Goal: Book appointment/travel/reservation

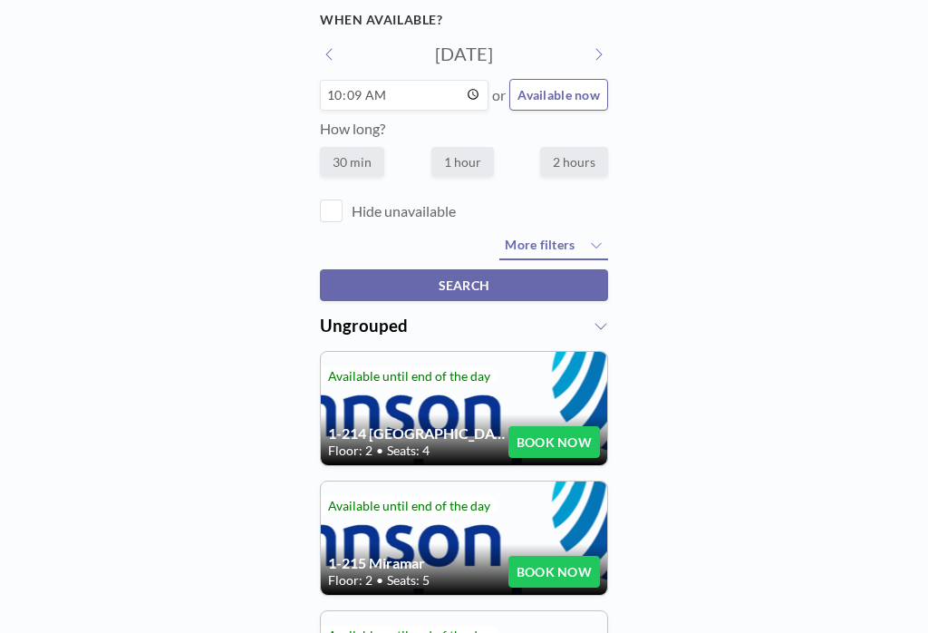
scroll to position [8, 0]
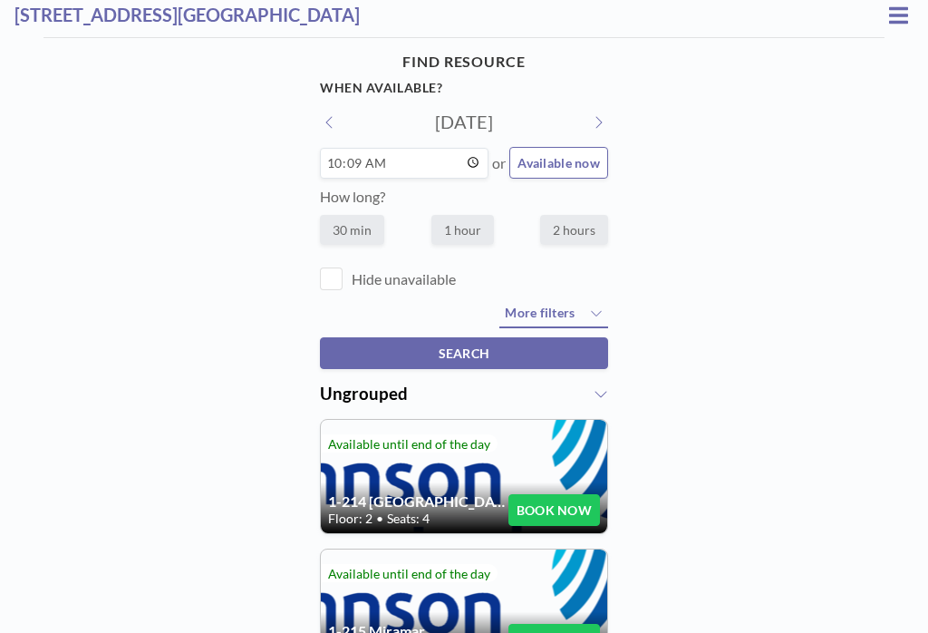
click at [290, 14] on h3 "[STREET_ADDRESS][GEOGRAPHIC_DATA]" at bounding box center [449, 15] width 869 height 23
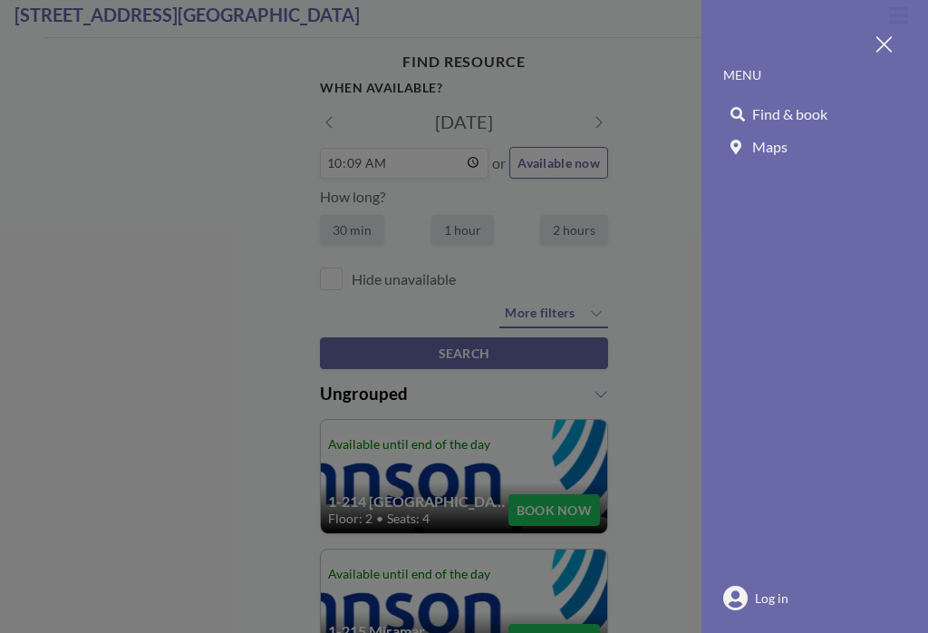
click at [320, 21] on div at bounding box center [464, 316] width 928 height 633
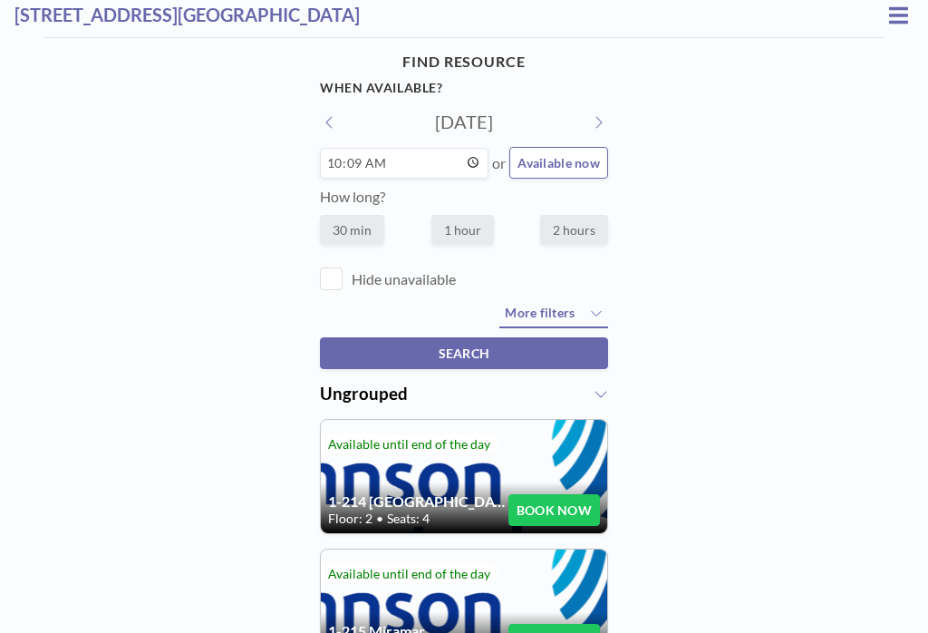
click at [889, 5] on icon at bounding box center [898, 16] width 19 height 22
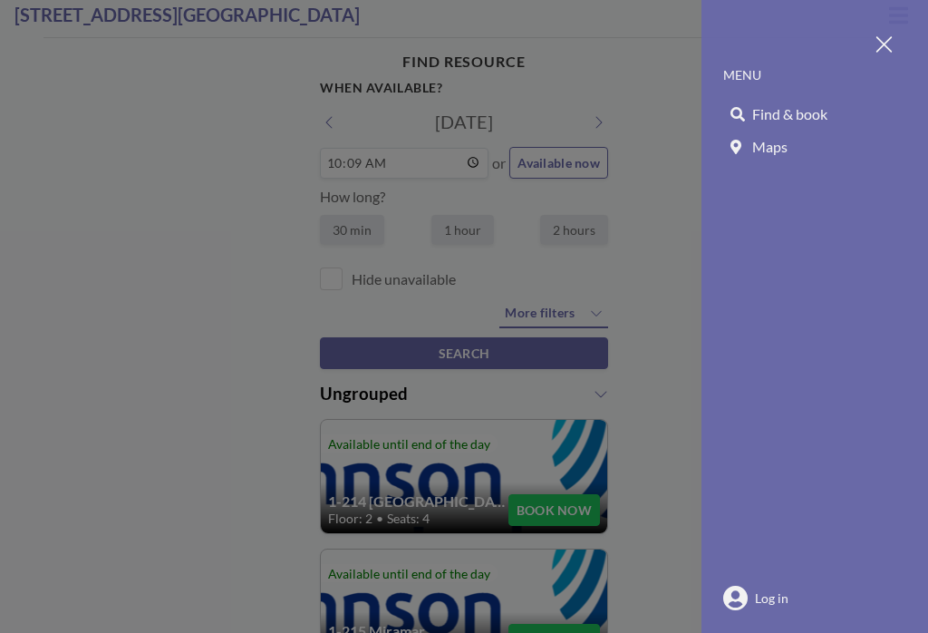
click at [766, 601] on span "Log in" at bounding box center [772, 598] width 34 height 16
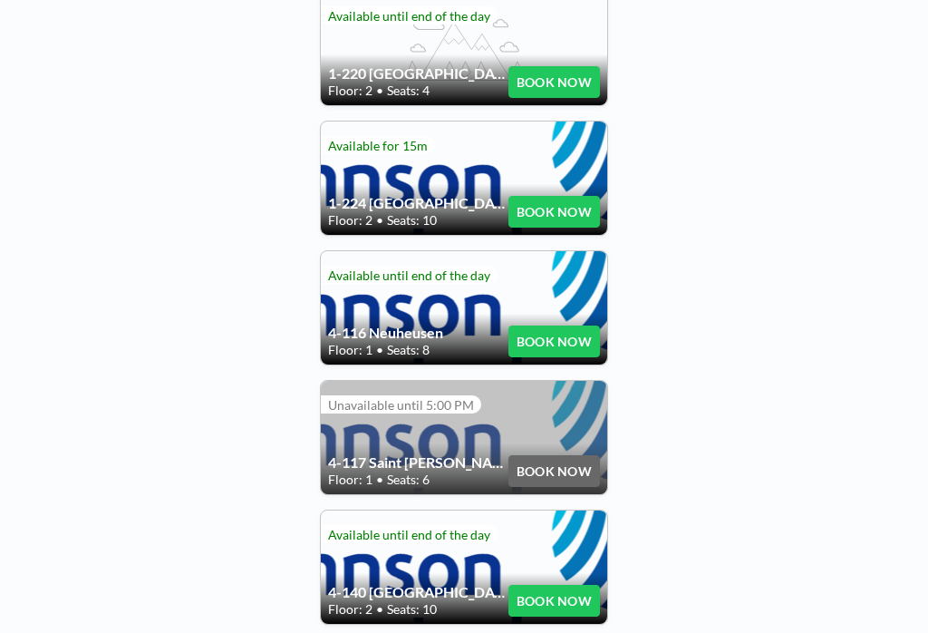
scroll to position [799, 0]
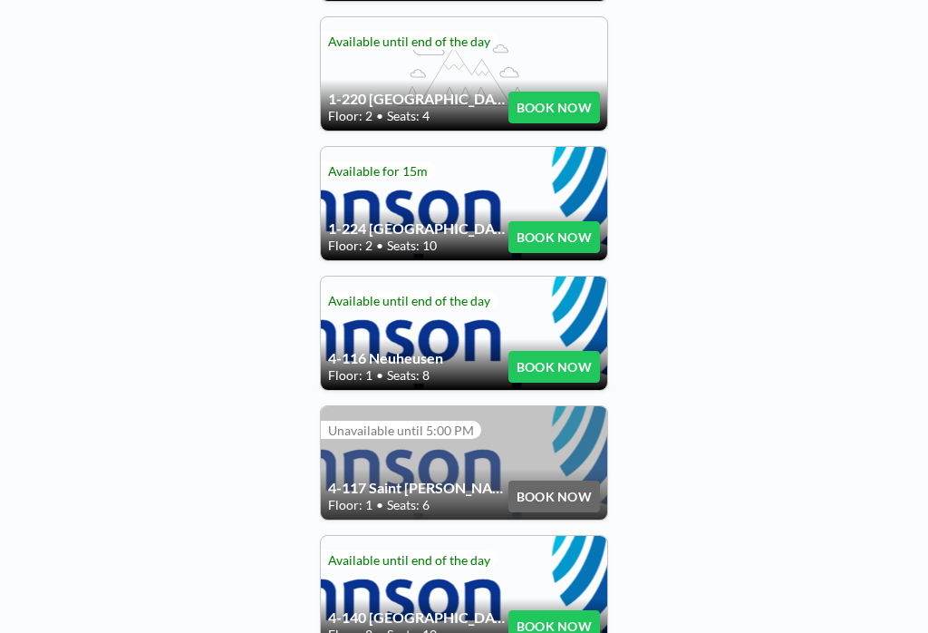
click at [530, 351] on button "BOOK NOW" at bounding box center [555, 367] width 92 height 32
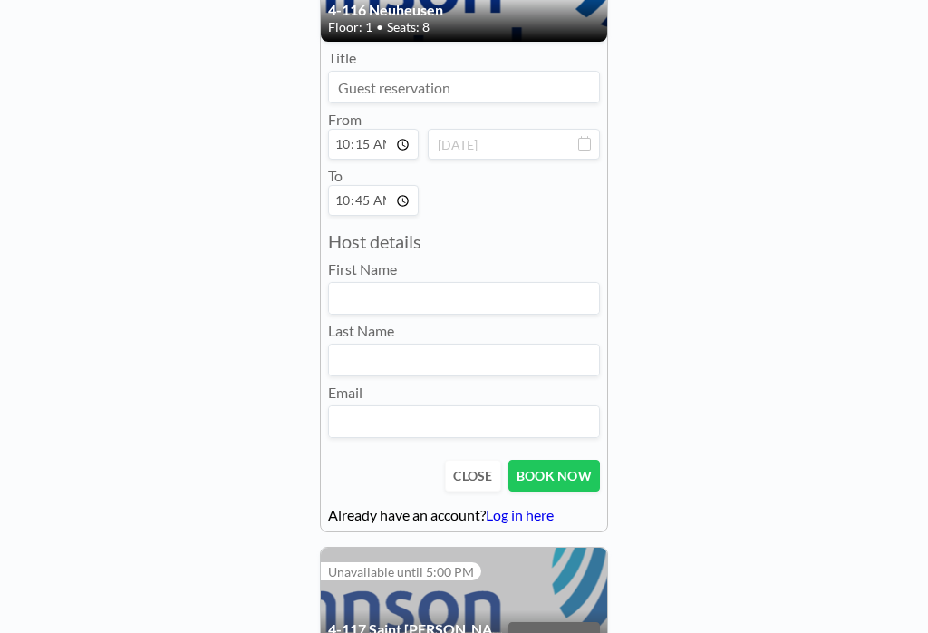
scroll to position [1153, 0]
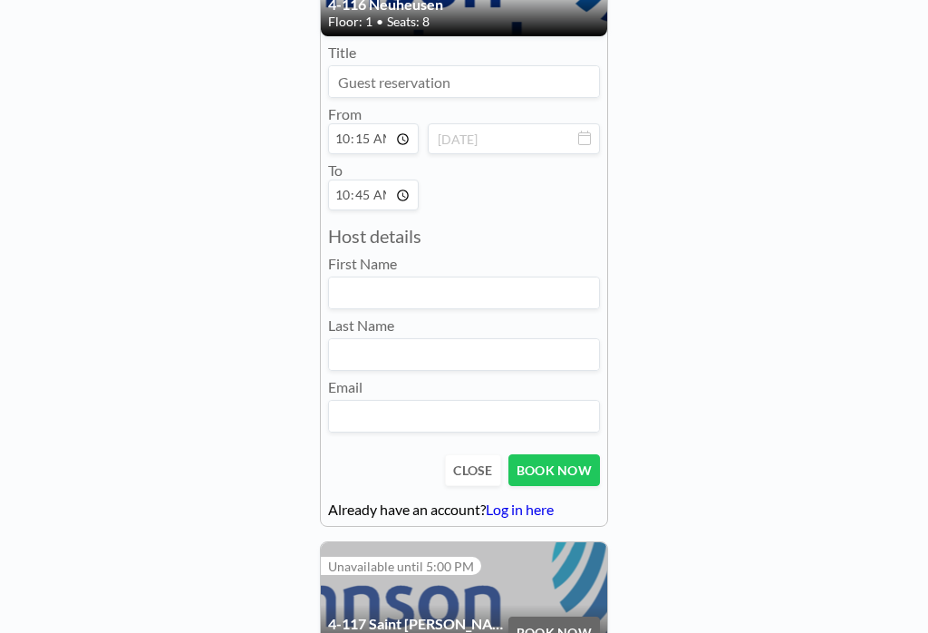
click at [445, 479] on button "CLOSE" at bounding box center [472, 470] width 55 height 32
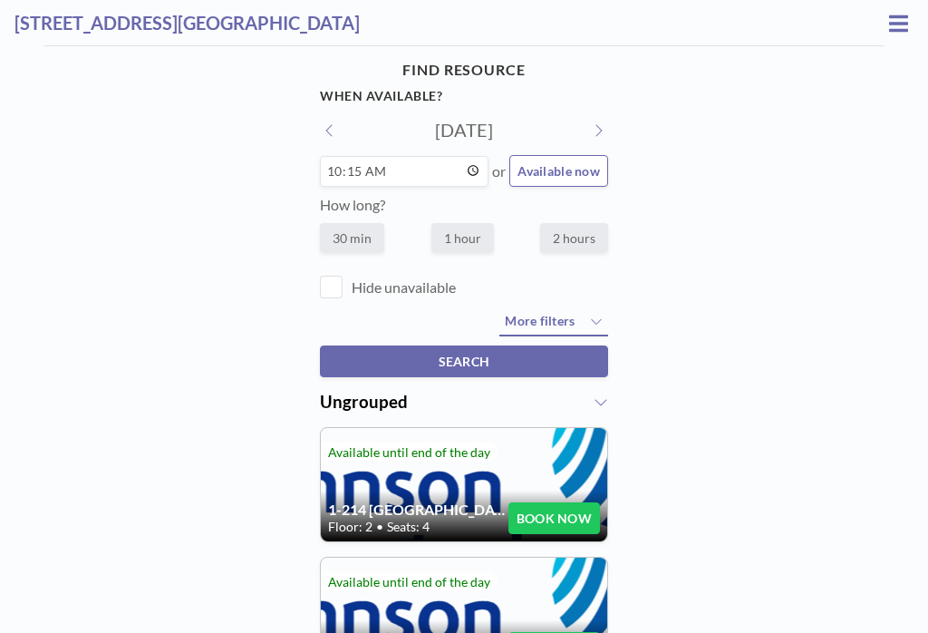
scroll to position [0, 0]
click at [475, 368] on span "SEARCH" at bounding box center [465, 361] width 52 height 15
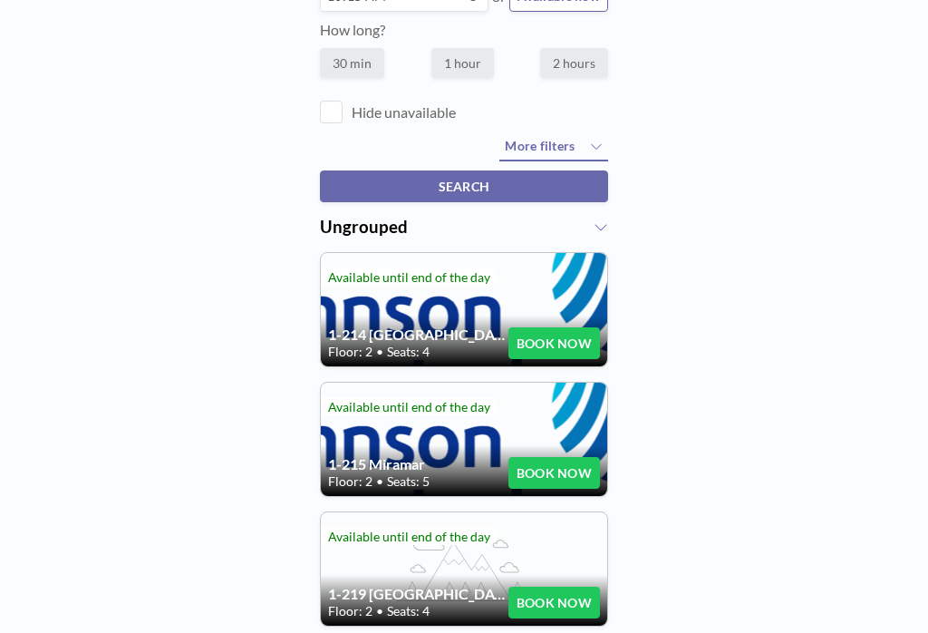
scroll to position [177, 0]
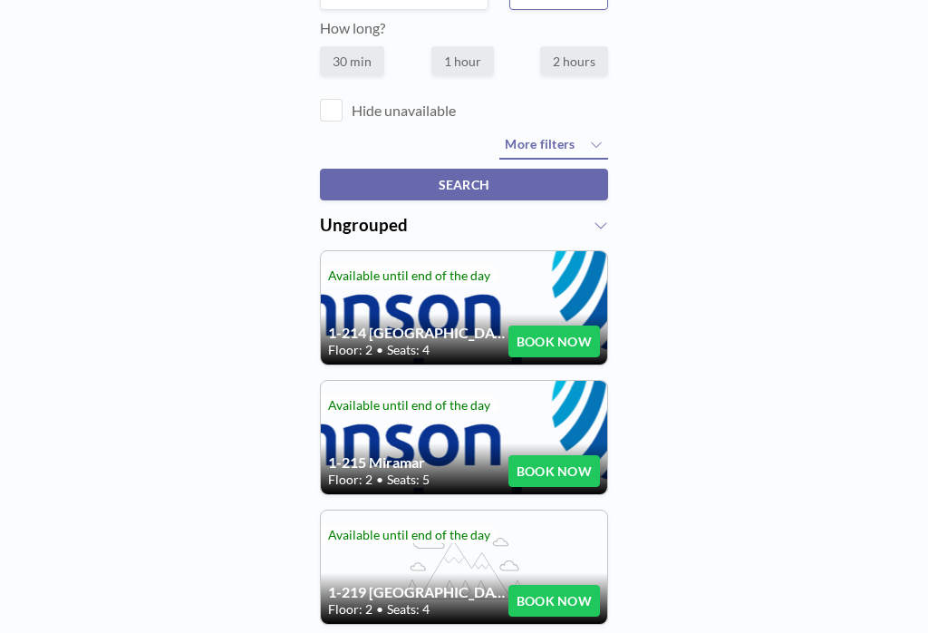
click at [594, 230] on icon at bounding box center [601, 225] width 15 height 15
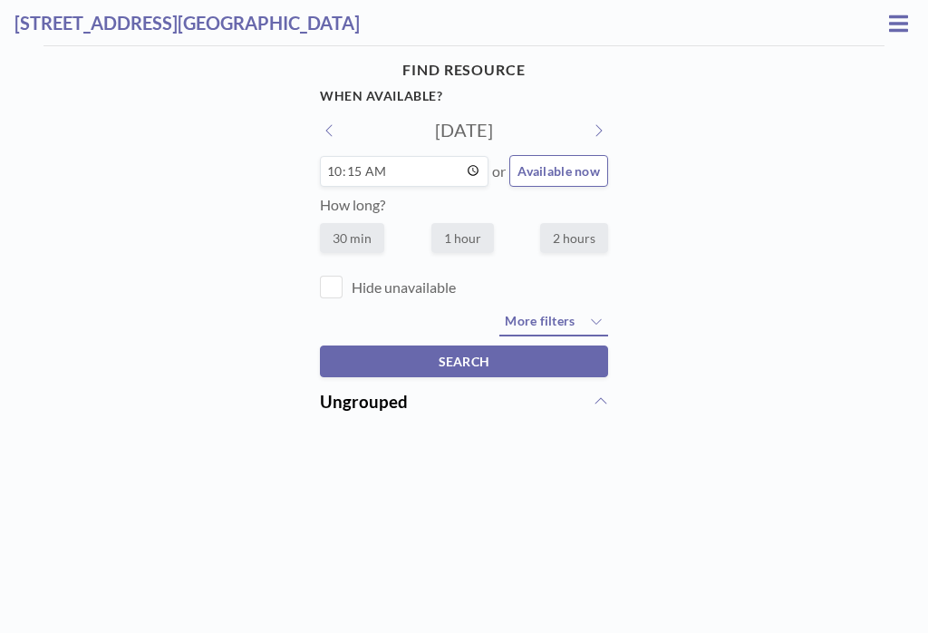
scroll to position [0, 0]
click at [481, 369] on span "SEARCH" at bounding box center [465, 361] width 52 height 15
click at [597, 404] on div "Ungrouped" at bounding box center [464, 402] width 288 height 21
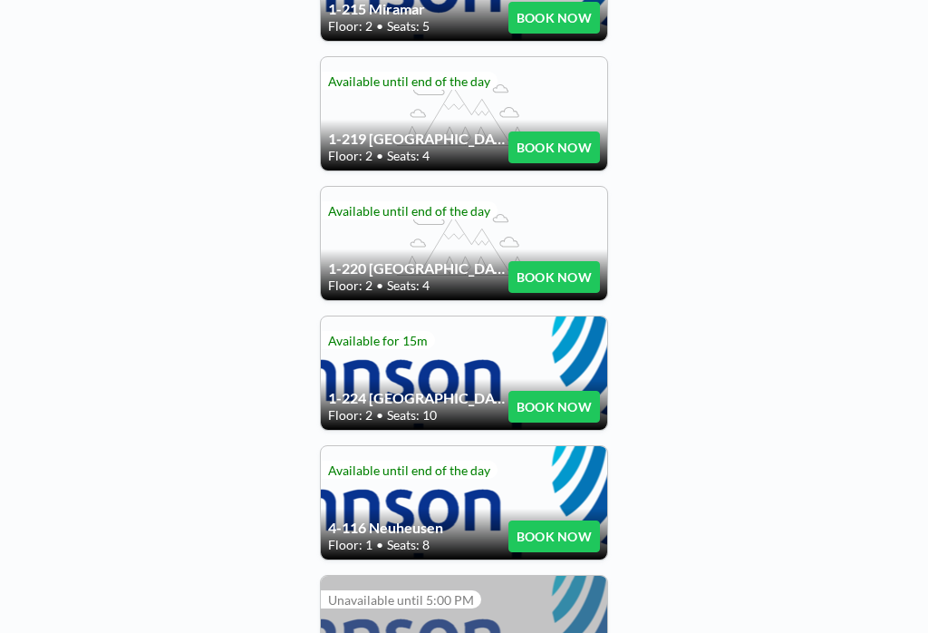
scroll to position [675, 0]
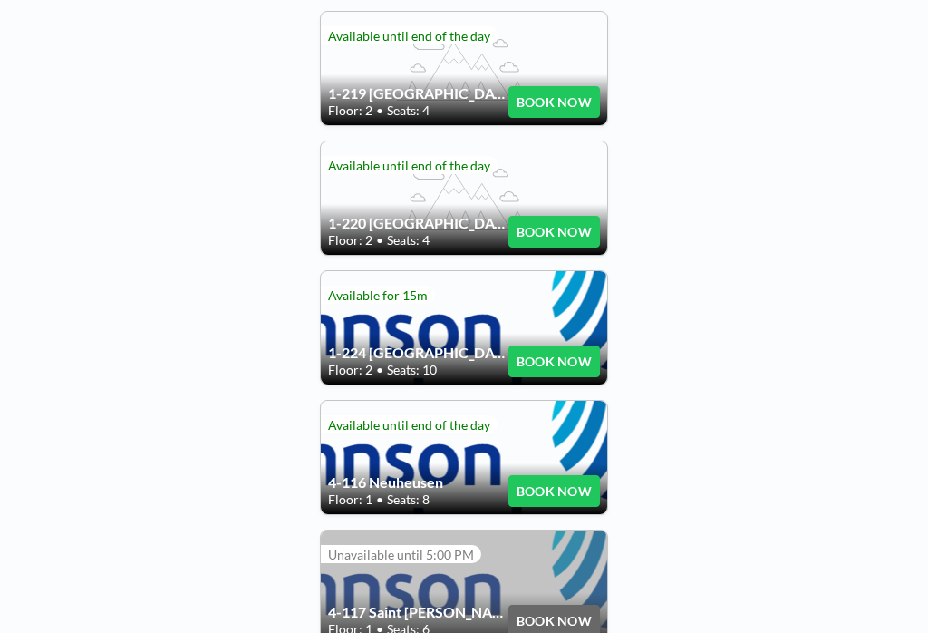
click at [373, 220] on div "1-220 [GEOGRAPHIC_DATA] Floor: 2 • Seats: 4 BOOK NOW" at bounding box center [464, 197] width 286 height 113
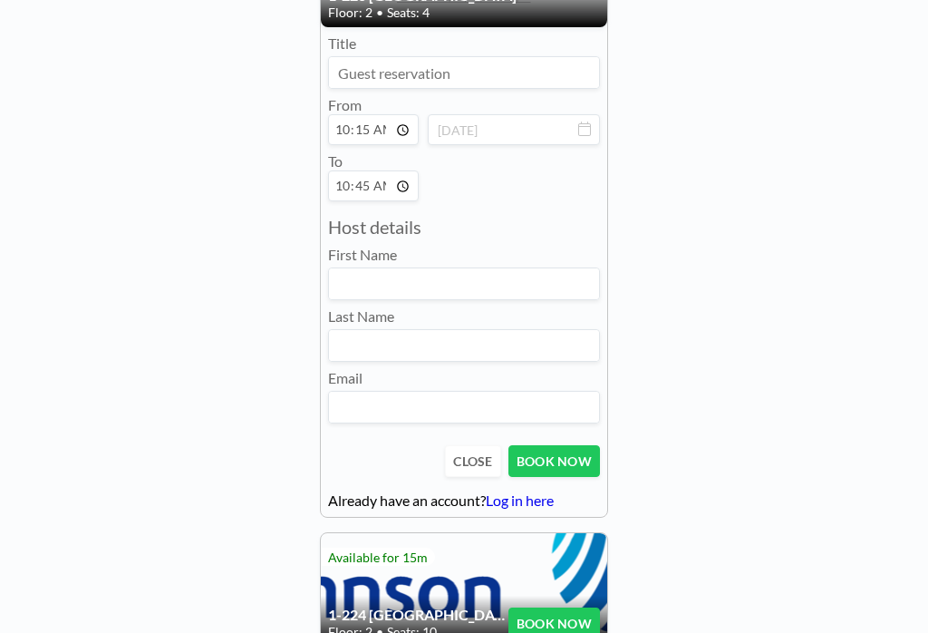
scroll to position [896, 0]
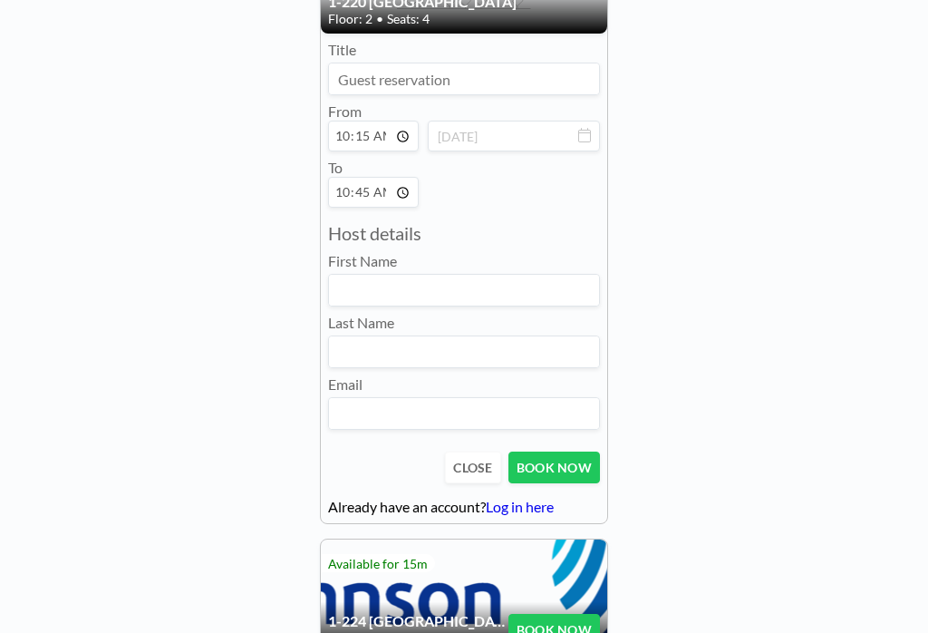
click at [445, 471] on button "CLOSE" at bounding box center [472, 467] width 55 height 32
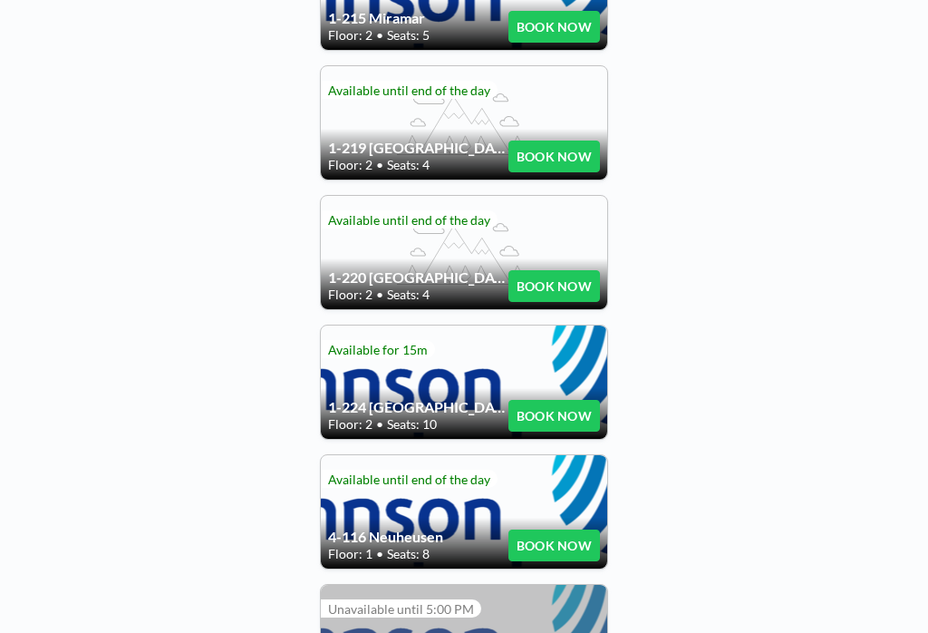
scroll to position [489, 0]
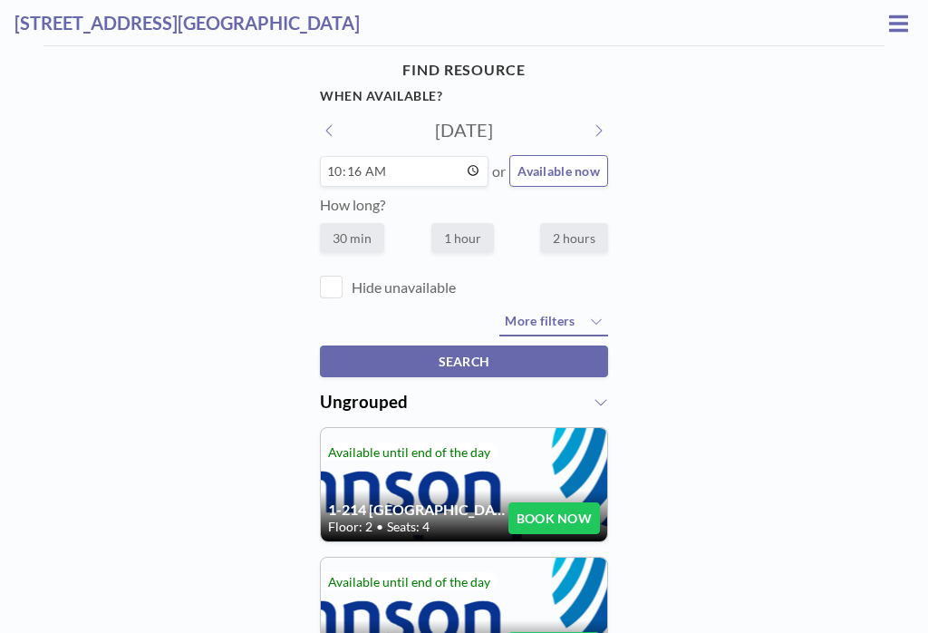
scroll to position [15, 81]
